Goal: Information Seeking & Learning: Learn about a topic

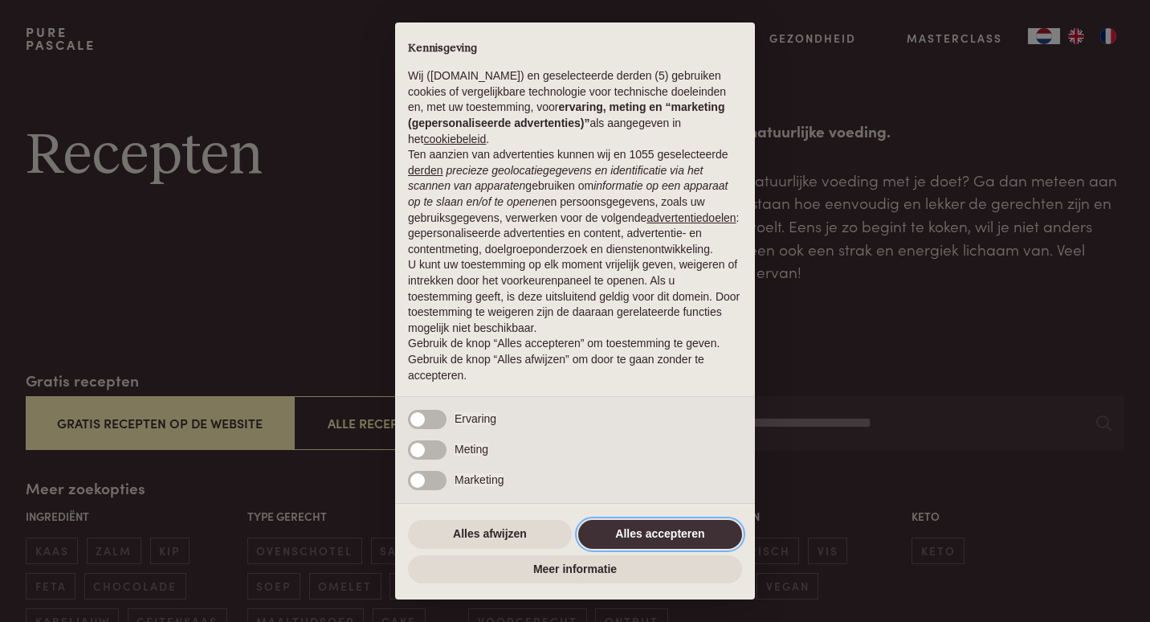
click at [631, 539] on button "Alles accepteren" at bounding box center [660, 534] width 164 height 29
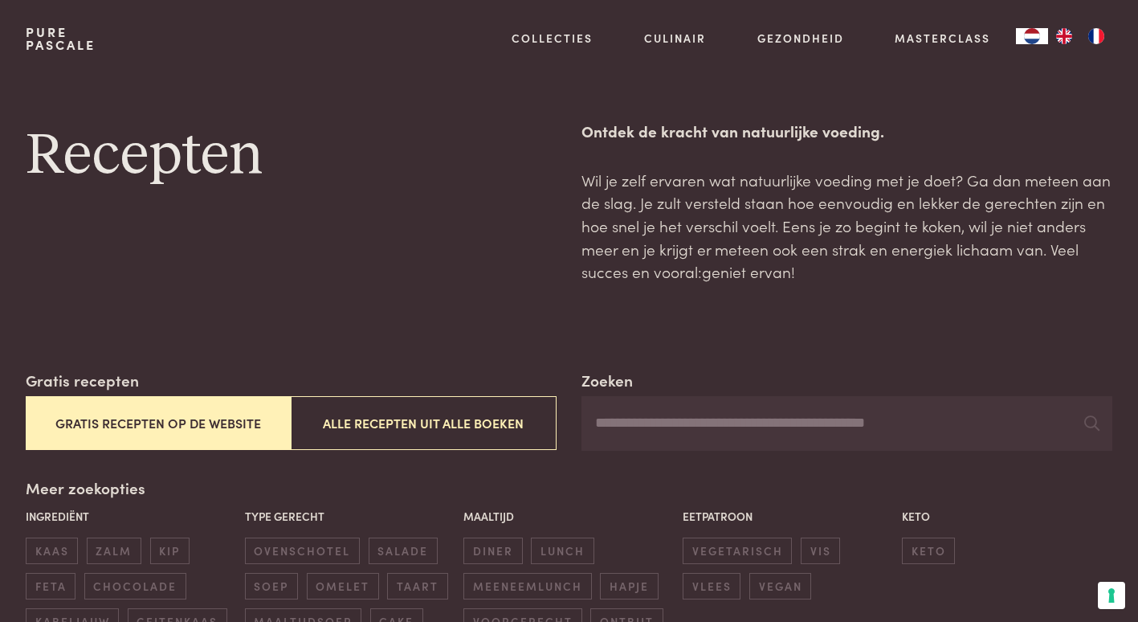
click at [656, 427] on input "Zoeken" at bounding box center [847, 423] width 531 height 55
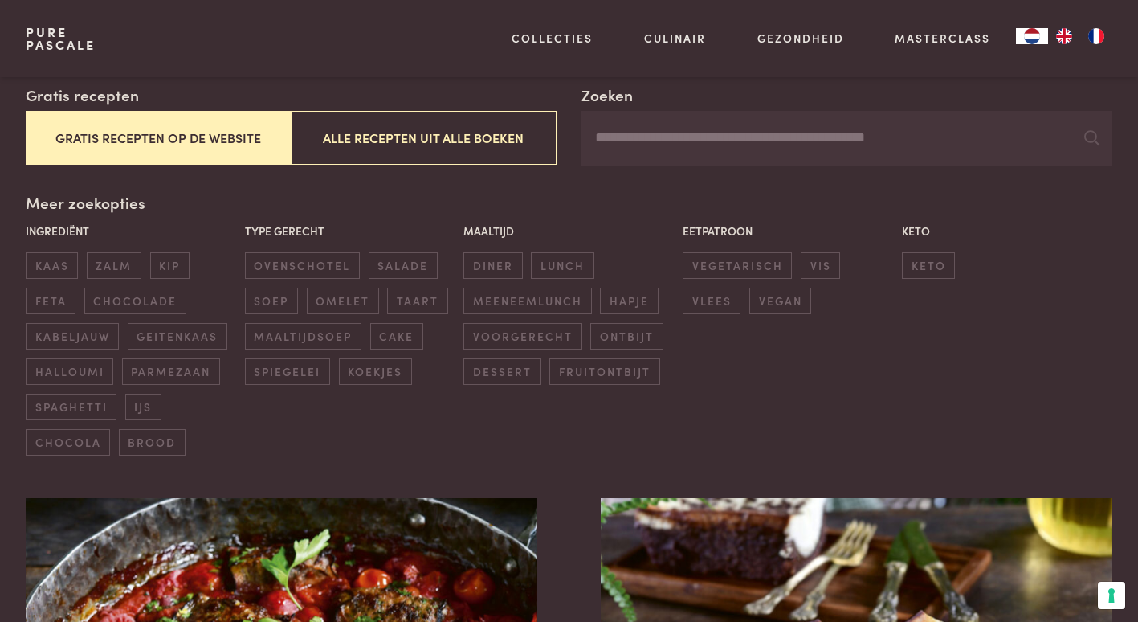
scroll to position [289, 0]
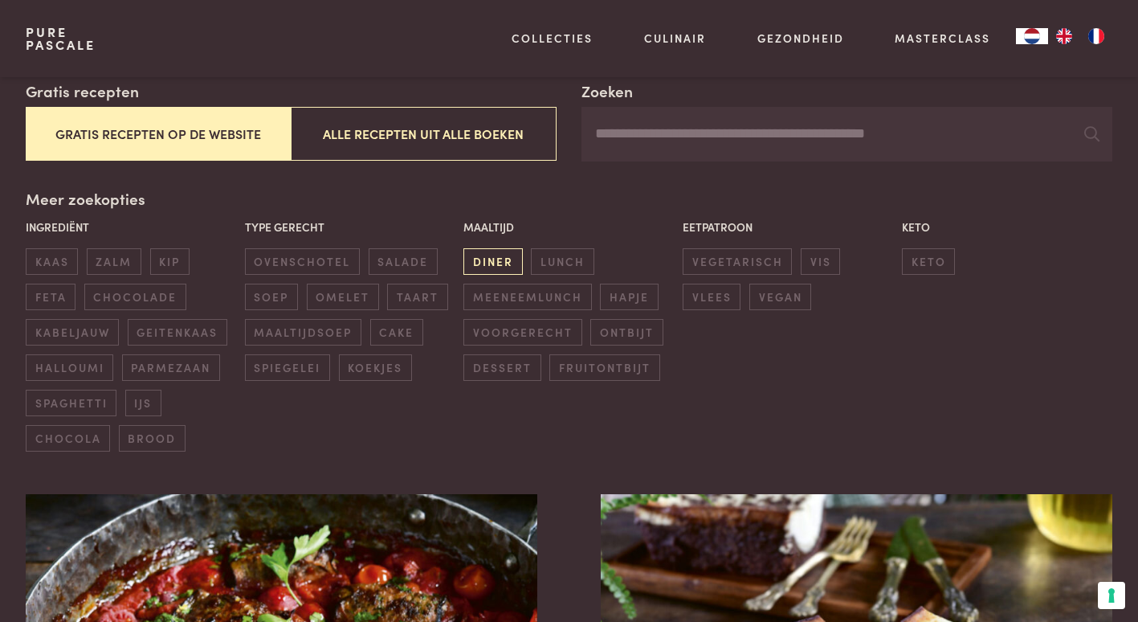
click at [493, 255] on span "diner" at bounding box center [492, 261] width 59 height 27
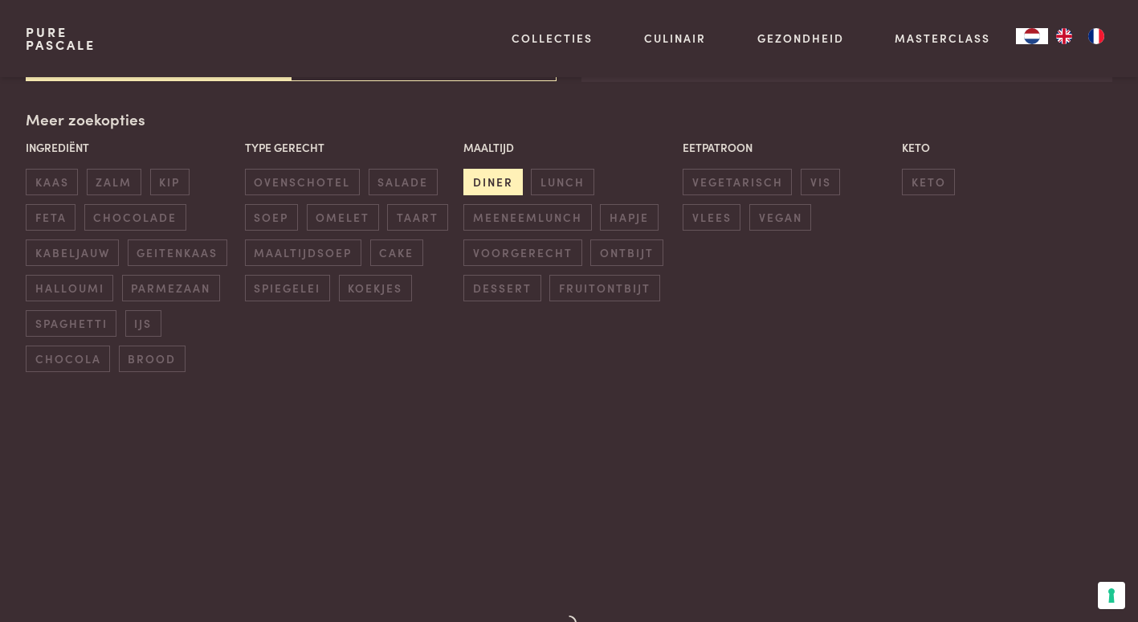
scroll to position [369, 0]
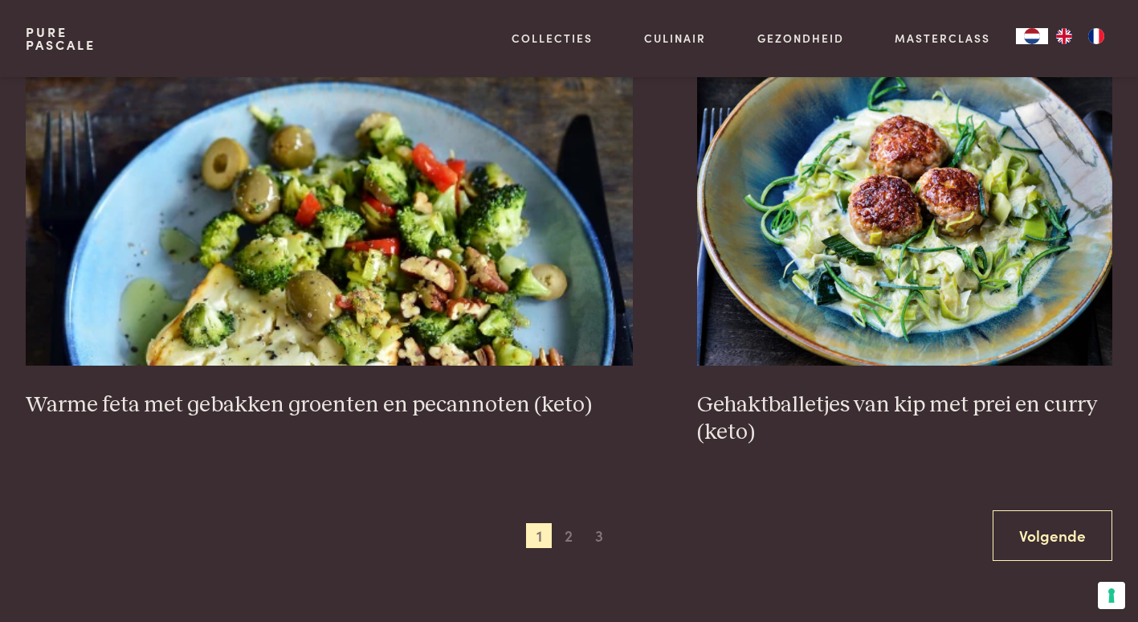
scroll to position [3059, 0]
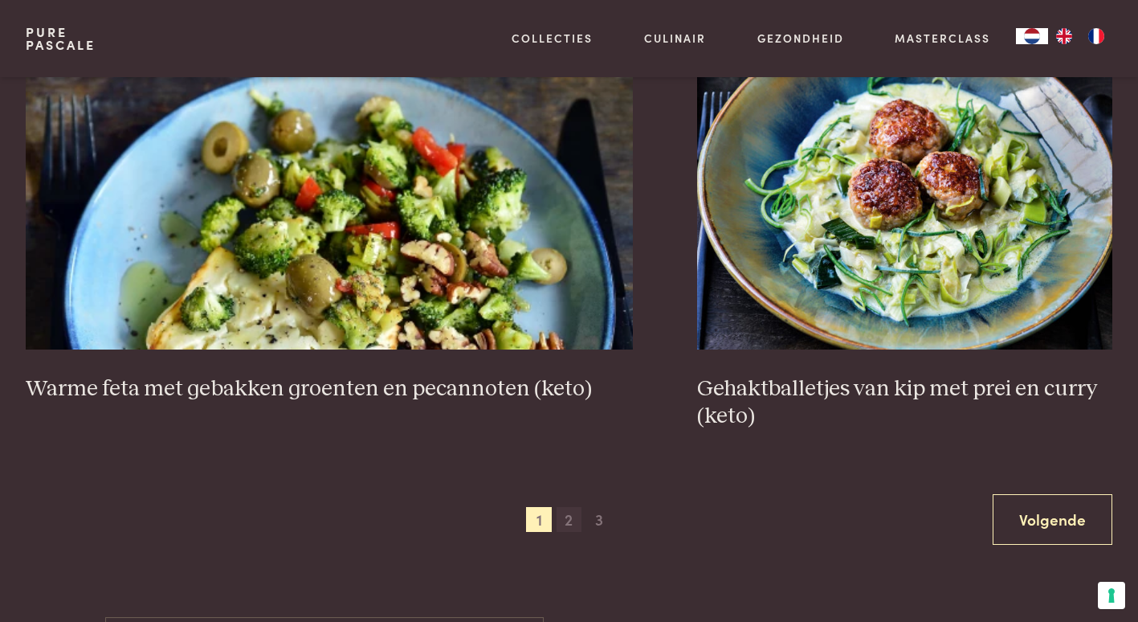
click at [565, 507] on span "2" at bounding box center [570, 520] width 26 height 26
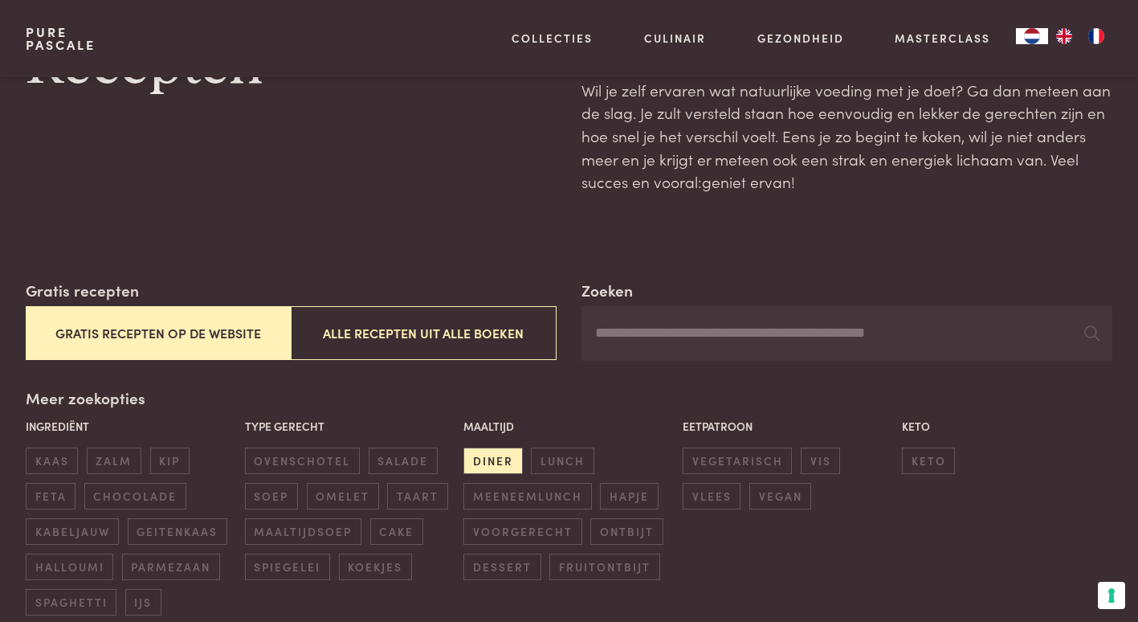
scroll to position [64, 0]
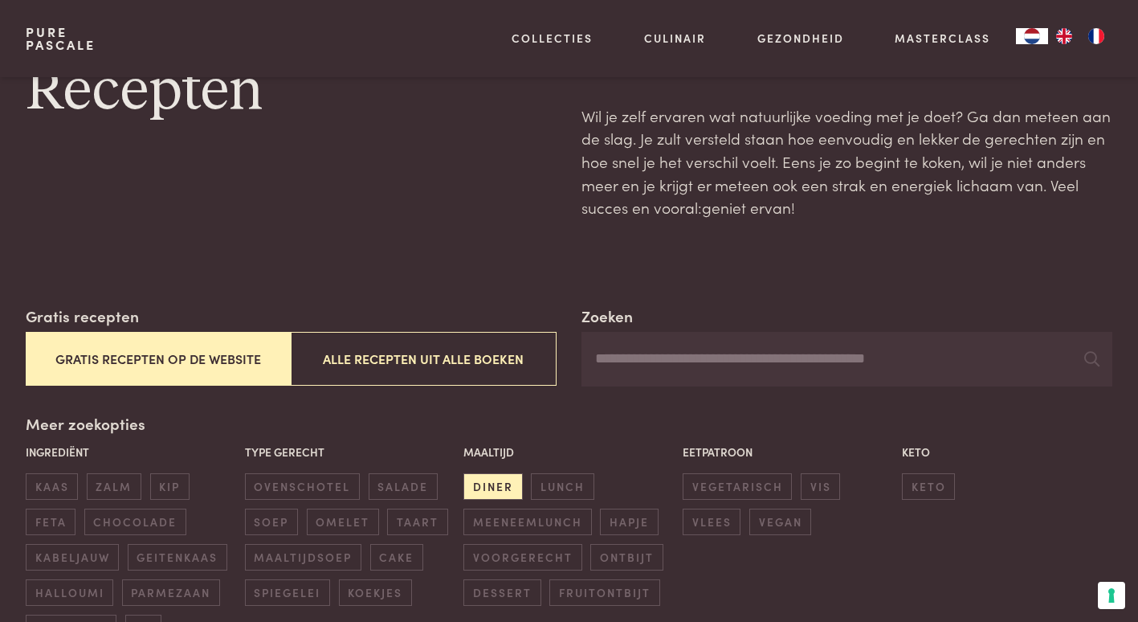
click at [691, 370] on input "Zoeken" at bounding box center [847, 359] width 531 height 55
type input "**********"
click at [1089, 350] on div at bounding box center [1091, 359] width 15 height 24
click at [1081, 362] on input "**********" at bounding box center [847, 359] width 531 height 55
click at [1096, 357] on icon at bounding box center [1091, 358] width 15 height 15
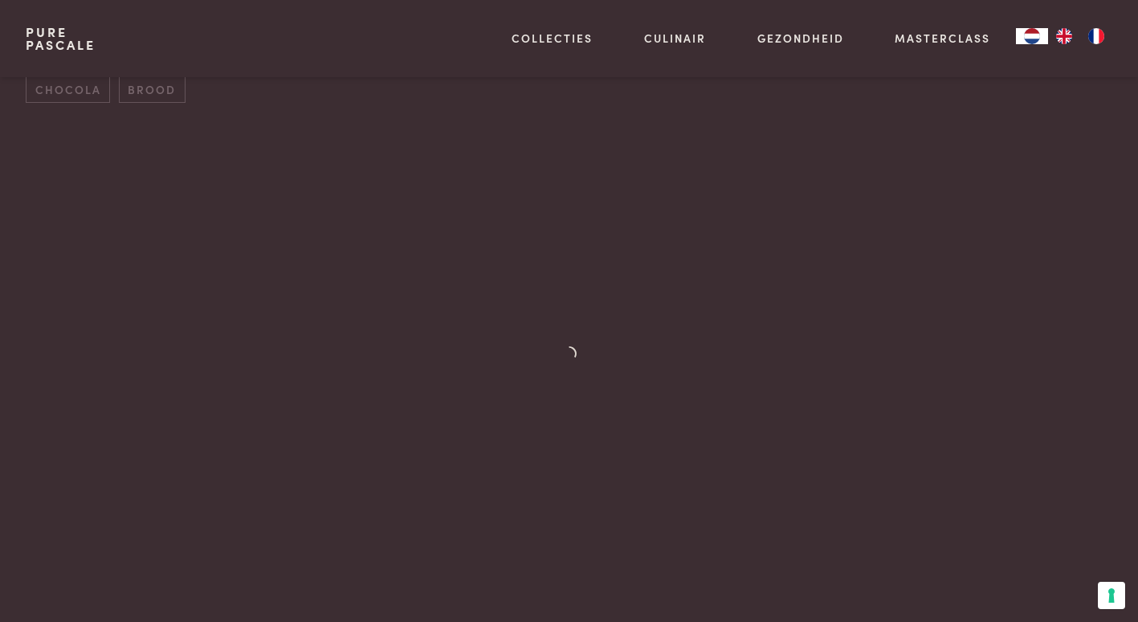
scroll to position [645, 0]
